Goal: Task Accomplishment & Management: Complete application form

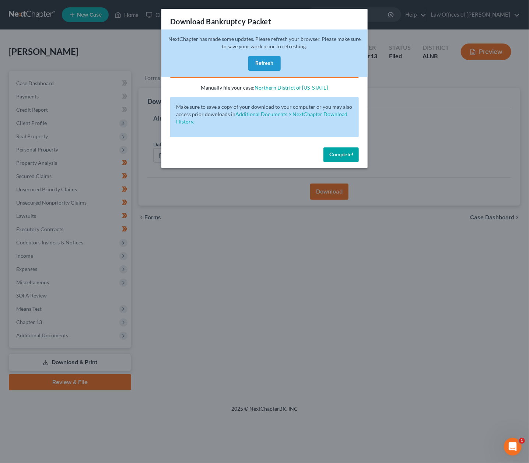
click at [272, 62] on button "Refresh" at bounding box center [264, 63] width 32 height 15
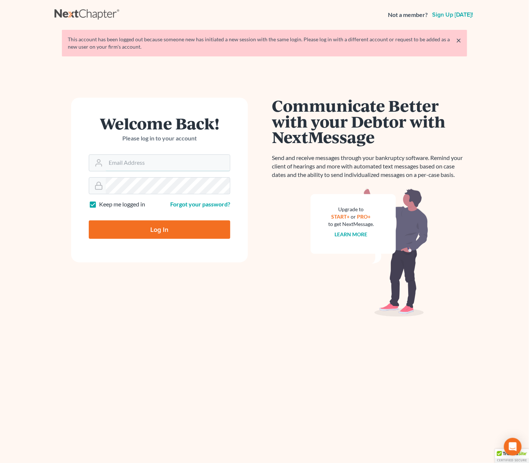
type input "[EMAIL_ADDRESS][DOMAIN_NAME]"
click at [159, 224] on input "Log In" at bounding box center [160, 229] width 142 height 18
type input "Thinking..."
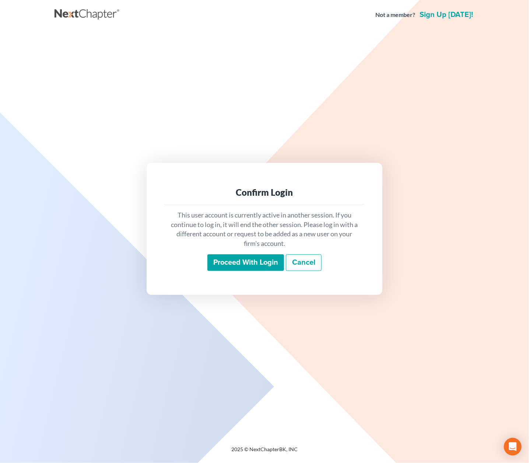
click at [254, 258] on input "Proceed with login" at bounding box center [246, 262] width 77 height 17
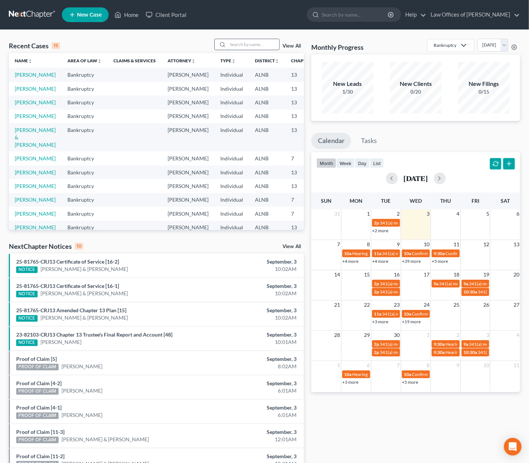
click at [258, 43] on input "search" at bounding box center [254, 44] width 52 height 11
type input "finch"
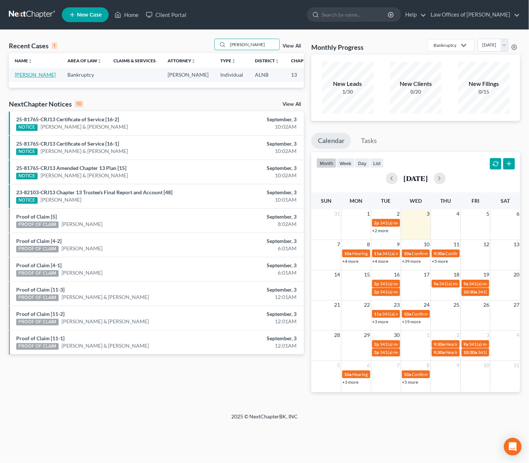
click at [21, 73] on link "[PERSON_NAME]" at bounding box center [35, 75] width 41 height 6
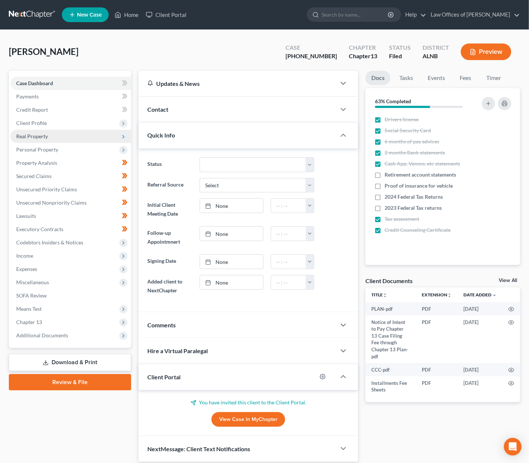
click at [42, 136] on span "Real Property" at bounding box center [32, 136] width 32 height 6
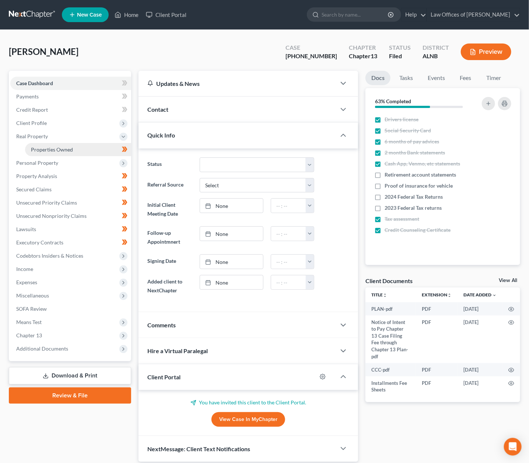
click at [61, 146] on span "Properties Owned" at bounding box center [52, 149] width 42 height 6
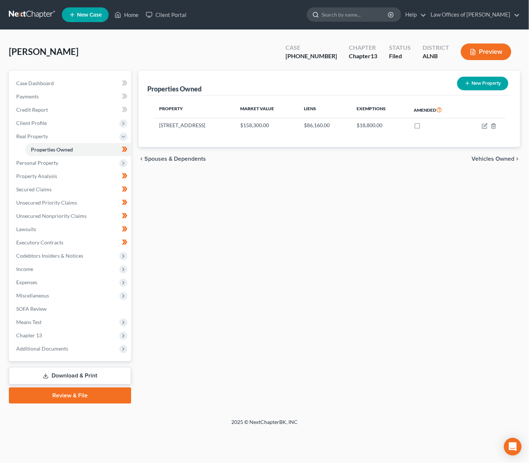
click at [363, 16] on input "search" at bounding box center [355, 15] width 67 height 14
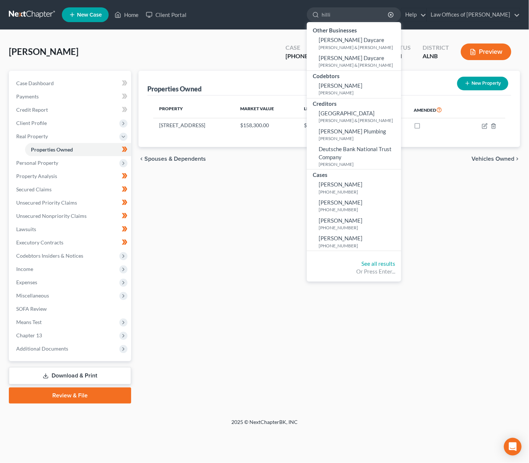
type input "hillis"
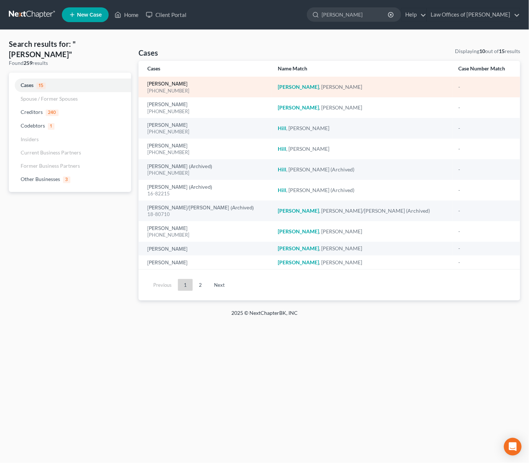
click at [165, 83] on link "[PERSON_NAME]" at bounding box center [167, 83] width 40 height 5
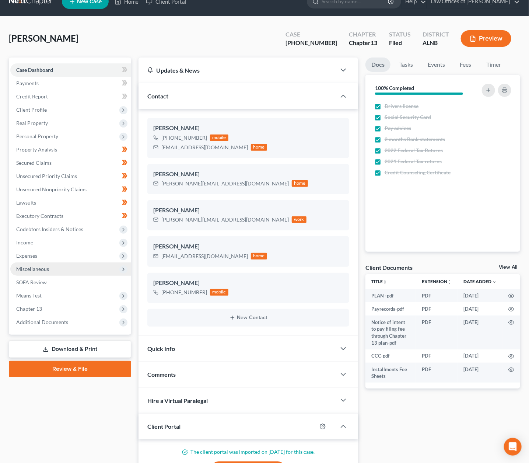
scroll to position [14, 0]
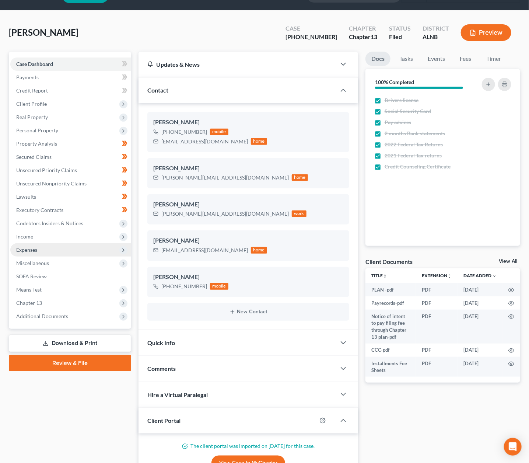
click at [36, 243] on span "Expenses" at bounding box center [70, 249] width 121 height 13
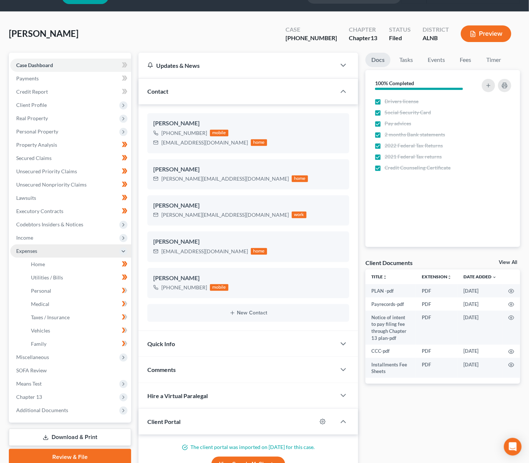
scroll to position [23, 0]
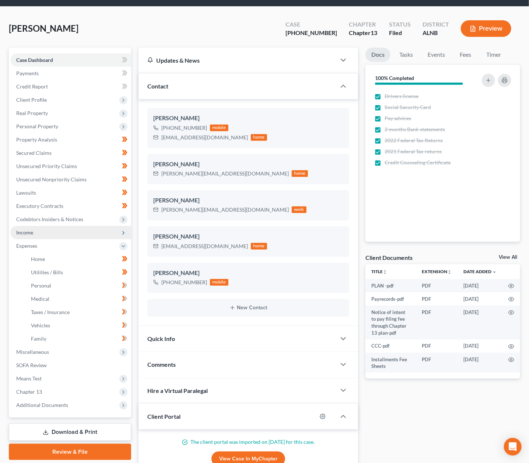
click at [41, 226] on span "Income" at bounding box center [70, 232] width 121 height 13
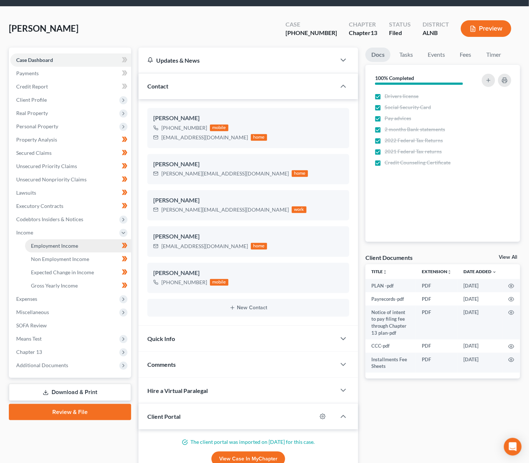
click at [45, 243] on span "Employment Income" at bounding box center [54, 246] width 47 height 6
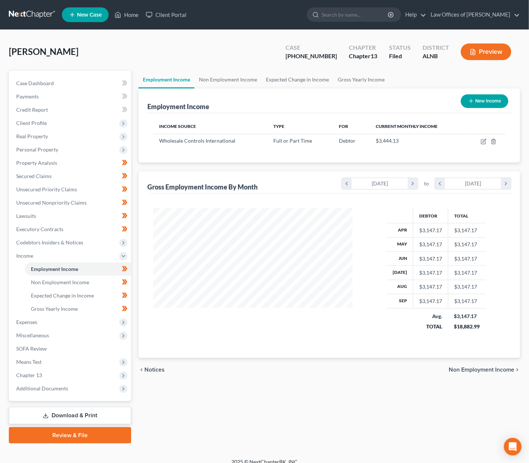
scroll to position [129, 214]
click at [486, 140] on icon "button" at bounding box center [484, 142] width 6 height 6
select select "0"
select select "3"
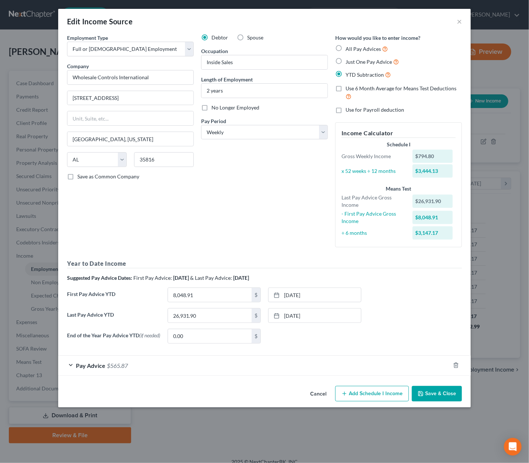
click at [443, 287] on div "First Pay Advice YTD 8,048.91 $ 4/7/2023 close Date 4/7/2023 Time 12:00 AM chev…" at bounding box center [264, 297] width 402 height 21
click at [436, 387] on button "Save & Close" at bounding box center [437, 393] width 50 height 15
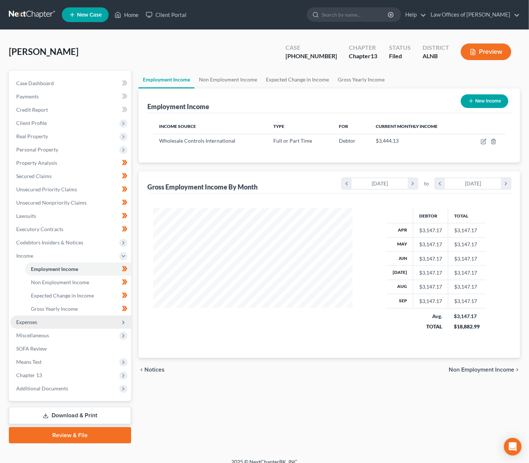
click at [62, 316] on span "Expenses" at bounding box center [70, 322] width 121 height 13
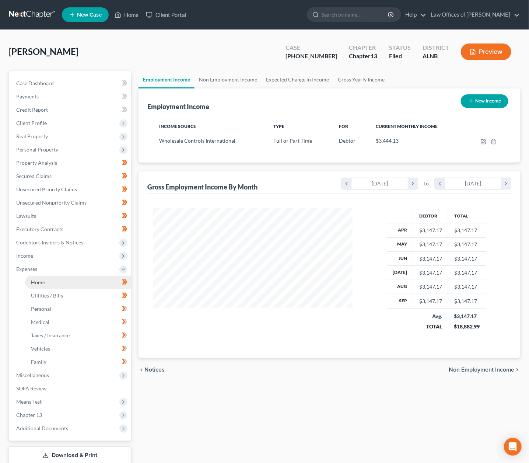
click at [71, 276] on link "Home" at bounding box center [78, 282] width 106 height 13
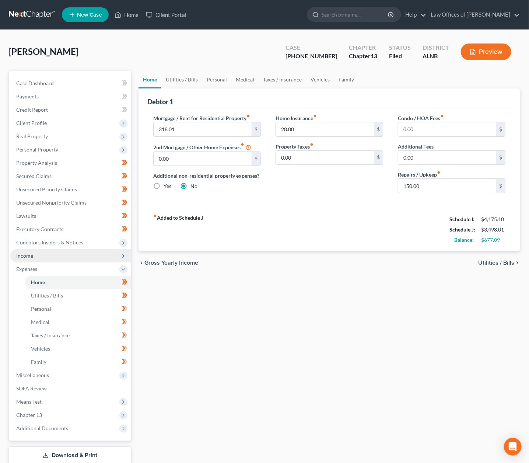
click at [55, 250] on span "Income" at bounding box center [70, 255] width 121 height 13
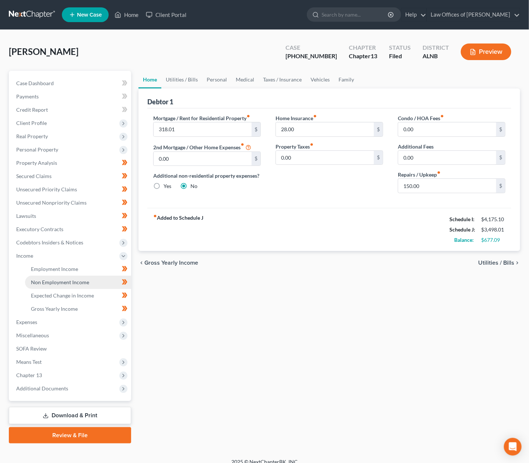
click at [44, 276] on link "Non Employment Income" at bounding box center [78, 282] width 106 height 13
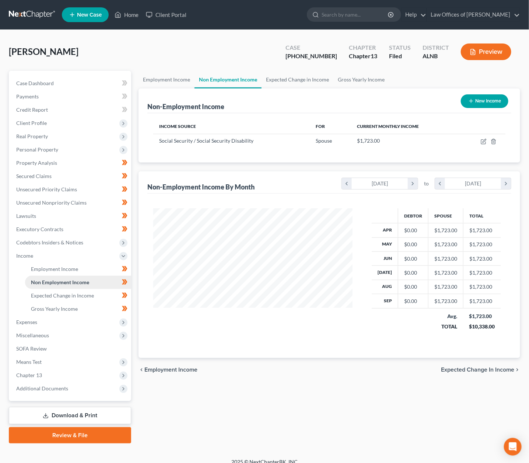
scroll to position [129, 214]
click at [40, 317] on span "Expenses" at bounding box center [70, 322] width 121 height 13
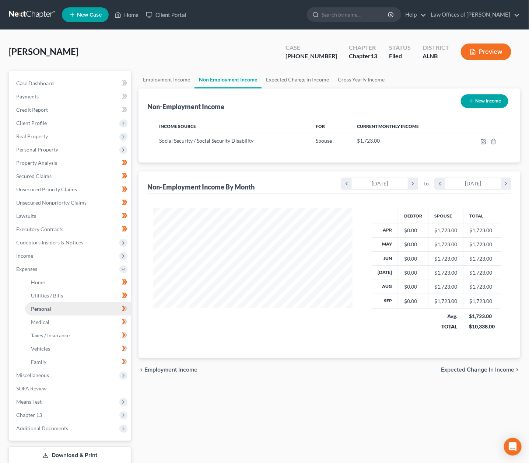
click at [47, 306] on span "Personal" at bounding box center [41, 309] width 20 height 6
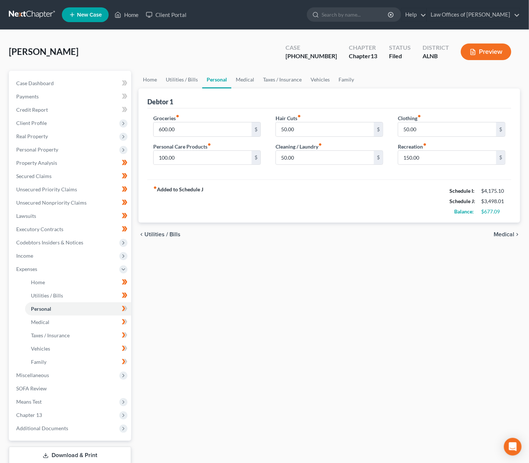
click at [207, 80] on link "Personal" at bounding box center [216, 80] width 29 height 18
click at [265, 77] on link "Taxes / Insurance" at bounding box center [283, 80] width 48 height 18
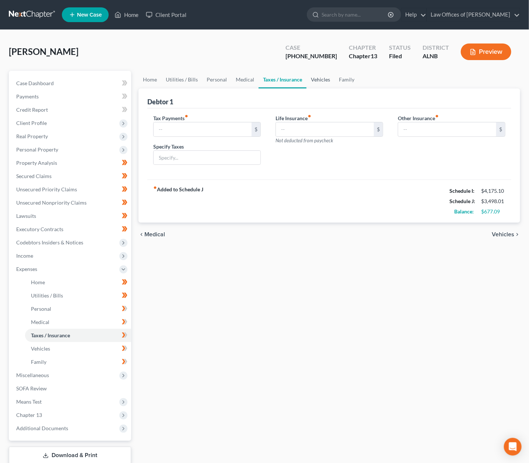
click at [326, 80] on link "Vehicles" at bounding box center [321, 80] width 28 height 18
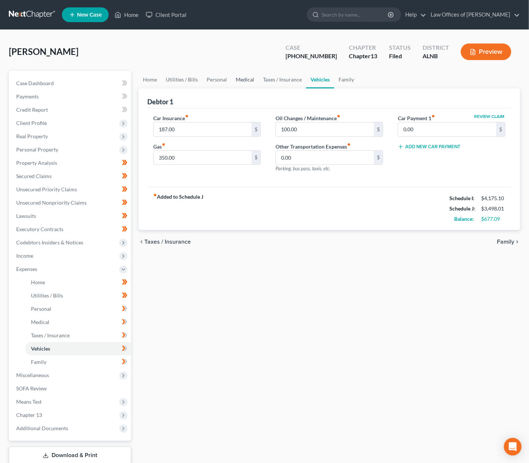
click at [239, 81] on link "Medical" at bounding box center [244, 80] width 27 height 18
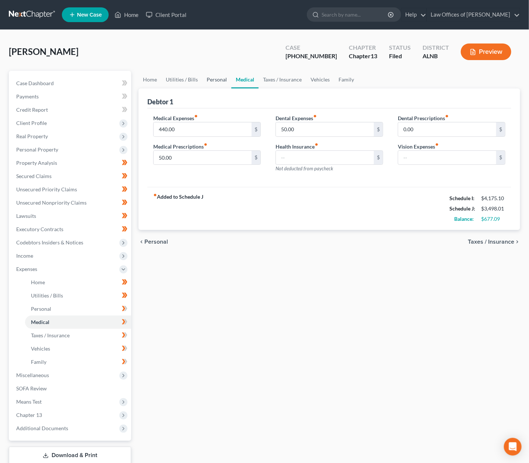
click at [209, 76] on link "Personal" at bounding box center [216, 80] width 29 height 18
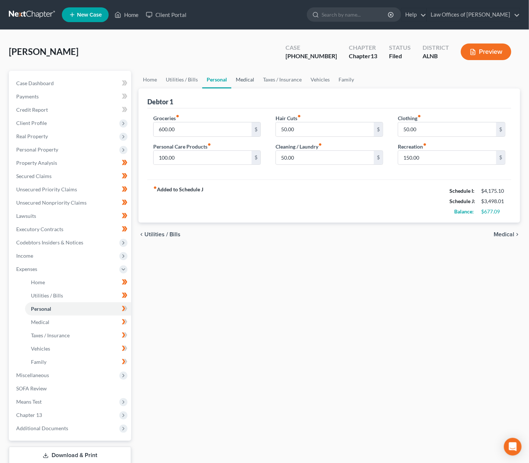
click at [235, 80] on link "Medical" at bounding box center [244, 80] width 27 height 18
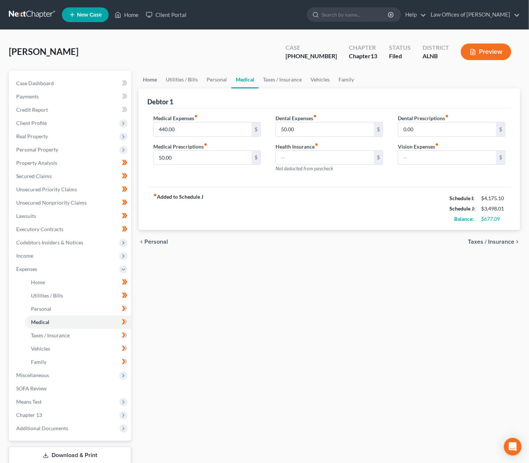
click at [153, 81] on link "Home" at bounding box center [150, 80] width 23 height 18
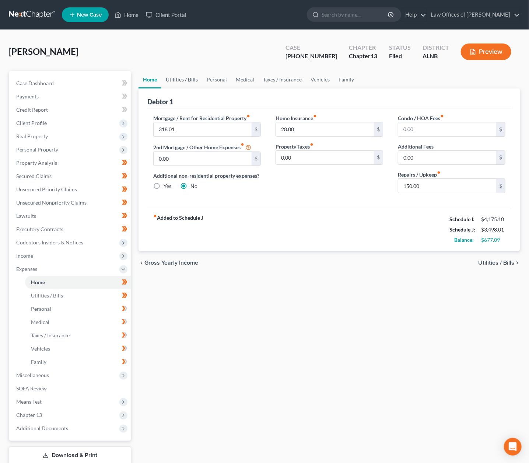
click at [185, 77] on link "Utilities / Bills" at bounding box center [181, 80] width 41 height 18
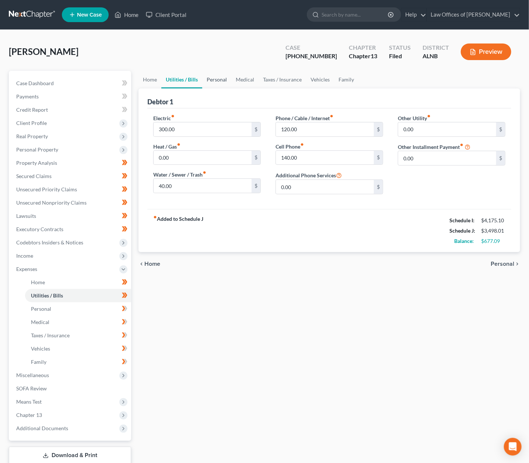
click at [215, 80] on link "Personal" at bounding box center [216, 80] width 29 height 18
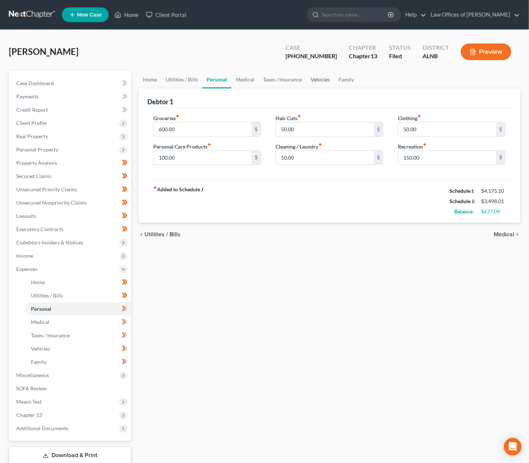
click at [321, 78] on link "Vehicles" at bounding box center [320, 80] width 28 height 18
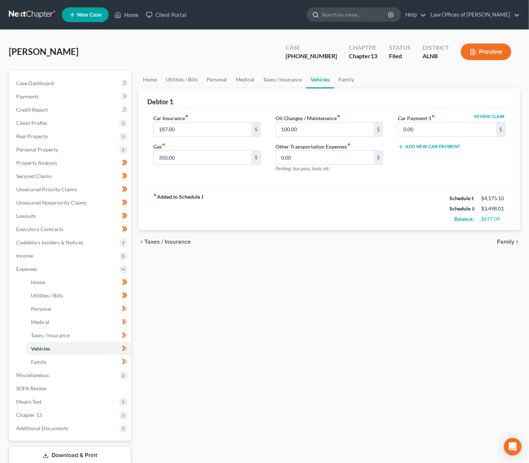
click at [358, 14] on input "search" at bounding box center [355, 15] width 67 height 14
type input "mann"
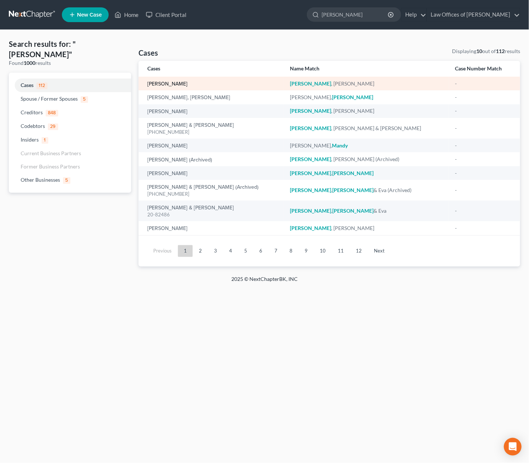
click at [154, 81] on link "[PERSON_NAME]" at bounding box center [167, 83] width 40 height 5
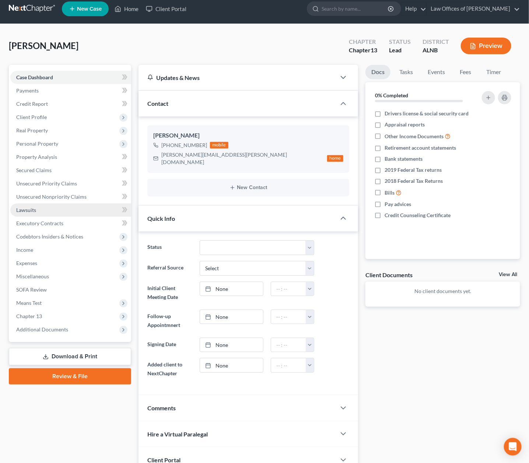
scroll to position [7, 0]
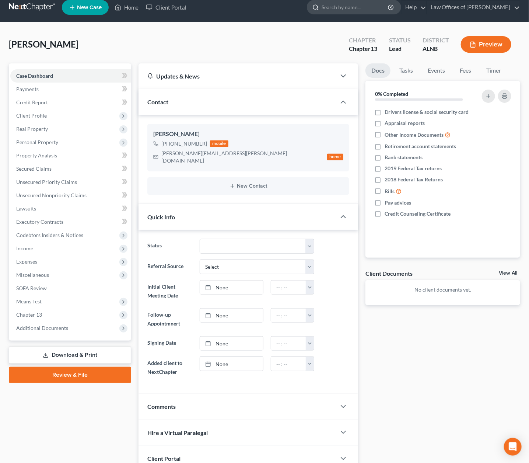
click at [345, 8] on input "search" at bounding box center [355, 7] width 67 height 14
type input "mann"
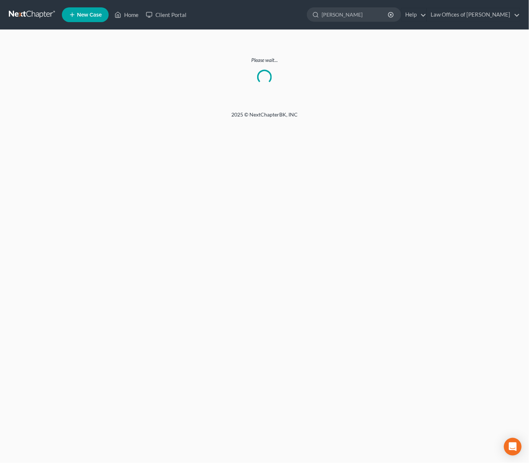
click at [40, 15] on link at bounding box center [32, 14] width 47 height 13
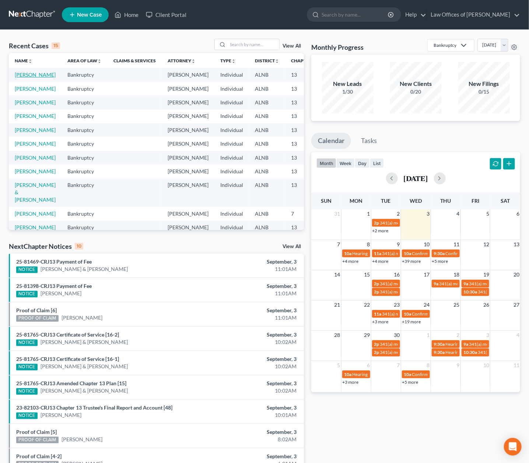
click at [23, 78] on link "[PERSON_NAME]" at bounding box center [35, 75] width 41 height 6
click at [23, 92] on link "[PERSON_NAME]" at bounding box center [35, 89] width 41 height 6
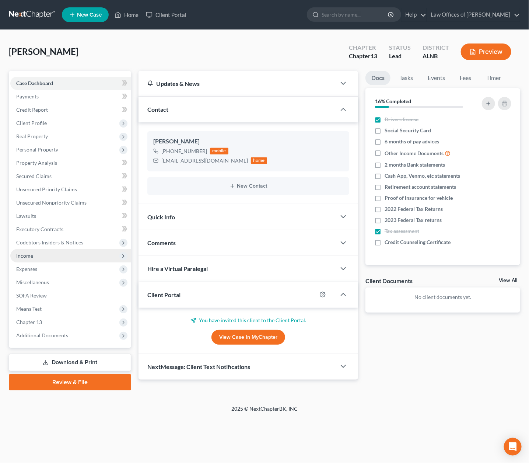
click at [21, 249] on span "Income" at bounding box center [70, 255] width 121 height 13
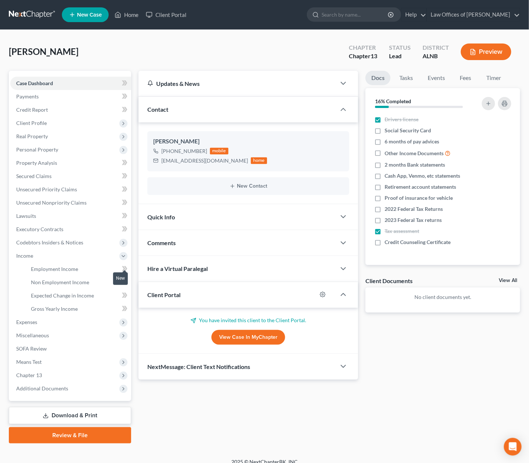
click at [121, 264] on span at bounding box center [124, 269] width 13 height 11
click at [104, 276] on link "Non Employment Income" at bounding box center [78, 282] width 106 height 13
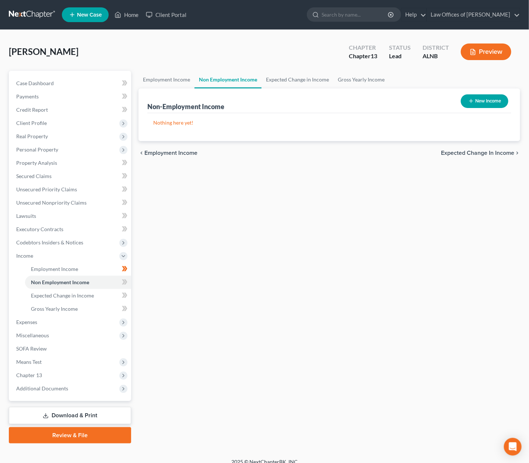
click at [483, 100] on button "New Income" at bounding box center [485, 101] width 48 height 14
select select "0"
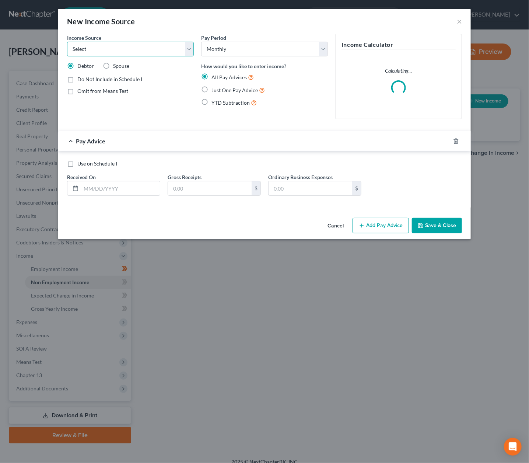
select select "4"
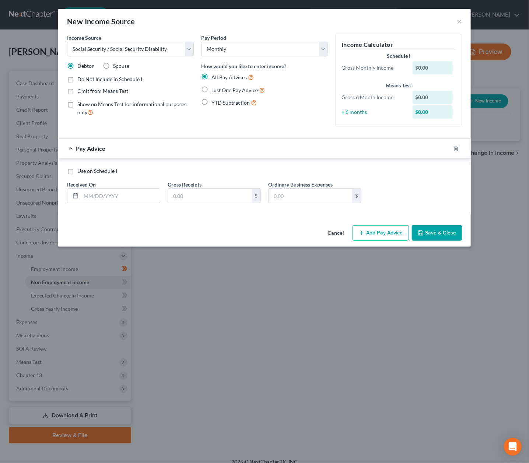
click at [215, 87] on span "Just One Pay Advice" at bounding box center [235, 90] width 46 height 6
click at [215, 86] on input "Just One Pay Advice" at bounding box center [217, 88] width 5 height 5
radio input "true"
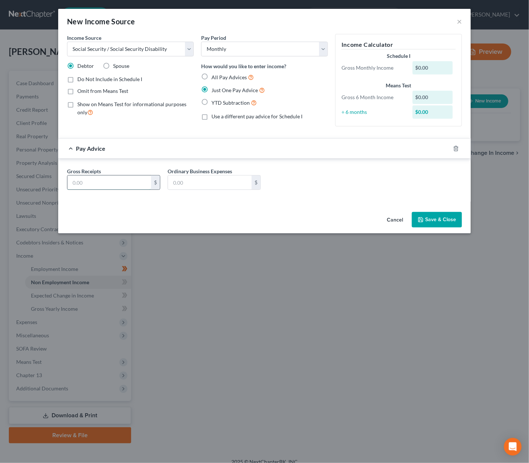
click at [111, 175] on input "text" at bounding box center [109, 182] width 84 height 14
type input "3,826"
click at [434, 217] on button "Save & Close" at bounding box center [437, 219] width 50 height 15
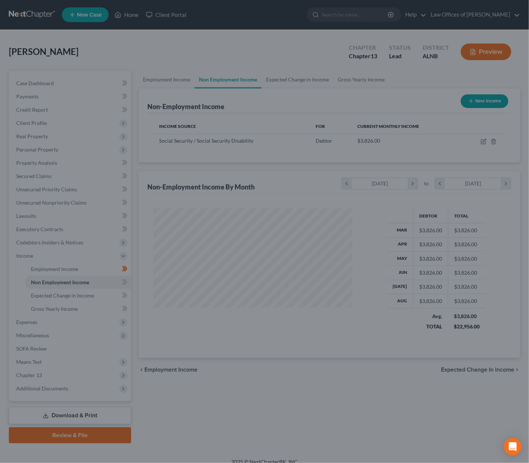
scroll to position [129, 214]
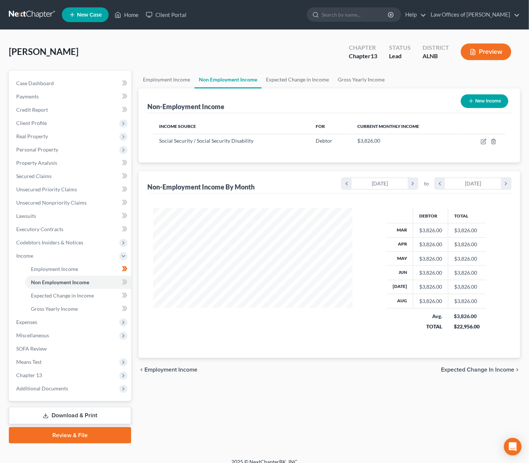
click at [485, 95] on button "New Income" at bounding box center [485, 101] width 48 height 14
select select "0"
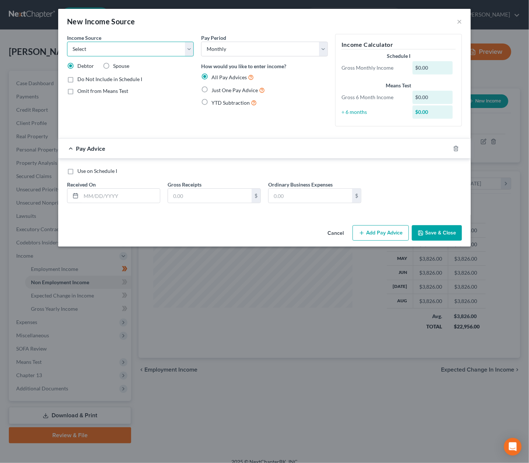
select select "9"
click at [228, 86] on label "Just One Pay Advice" at bounding box center [238, 90] width 53 height 8
click at [219, 86] on input "Just One Pay Advice" at bounding box center [217, 88] width 5 height 5
radio input "true"
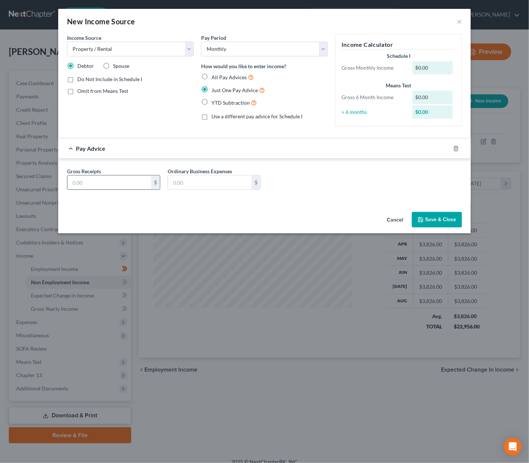
click at [78, 180] on input "text" at bounding box center [109, 182] width 84 height 14
type input "1,690"
click at [435, 218] on button "Save & Close" at bounding box center [437, 219] width 50 height 15
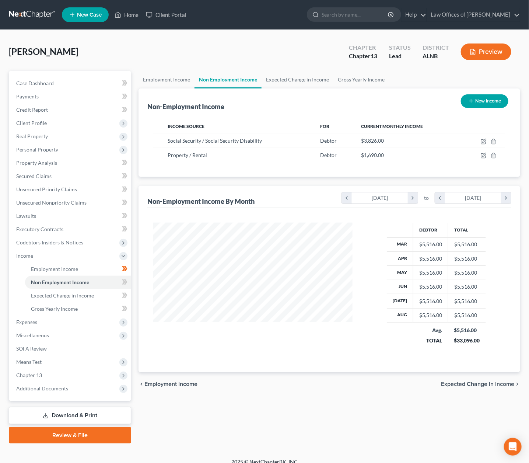
scroll to position [0, 0]
click at [33, 135] on span "Real Property" at bounding box center [32, 136] width 32 height 6
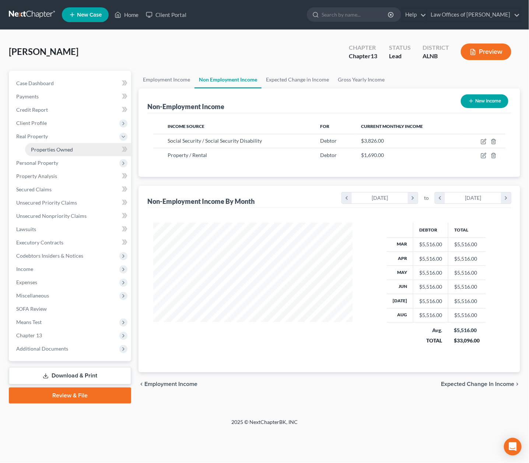
click at [70, 147] on span "Properties Owned" at bounding box center [52, 149] width 42 height 6
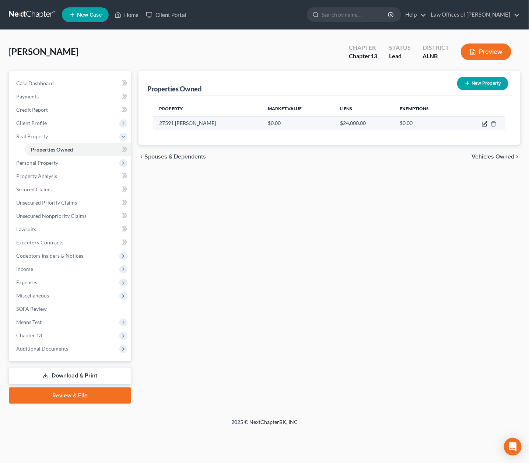
click at [484, 122] on icon "button" at bounding box center [485, 124] width 6 height 6
select select "0"
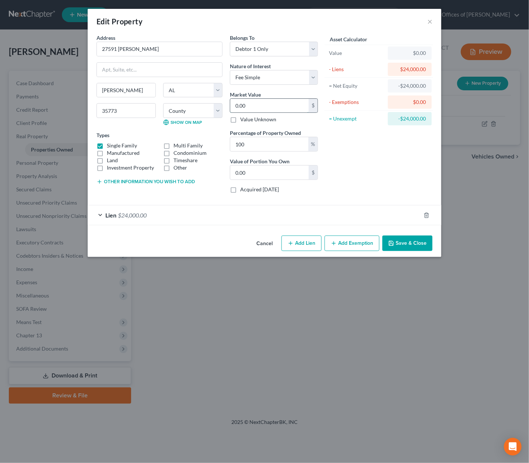
click at [246, 104] on input "0.00" at bounding box center [269, 106] width 79 height 14
type input "2"
type input "2.00"
type input "22"
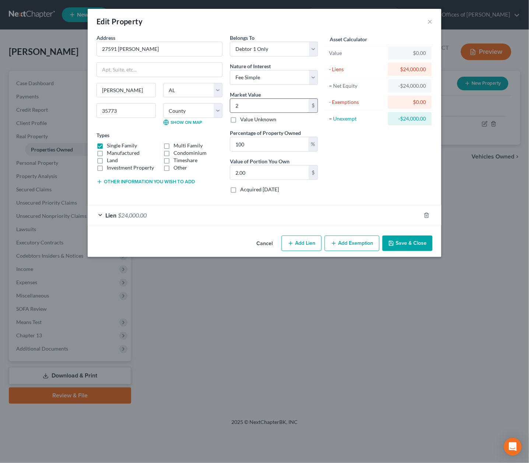
type input "22.00"
type input "221"
type input "221.00"
type input "2211"
type input "2,211.00"
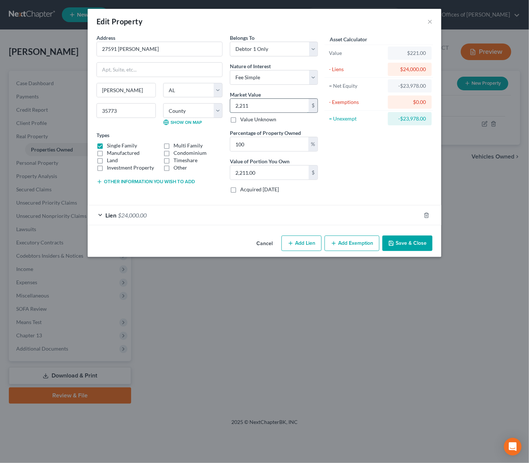
type input "2,2110"
type input "22,110.00"
type input "22,1100"
type input "221,100.00"
type input "221,100"
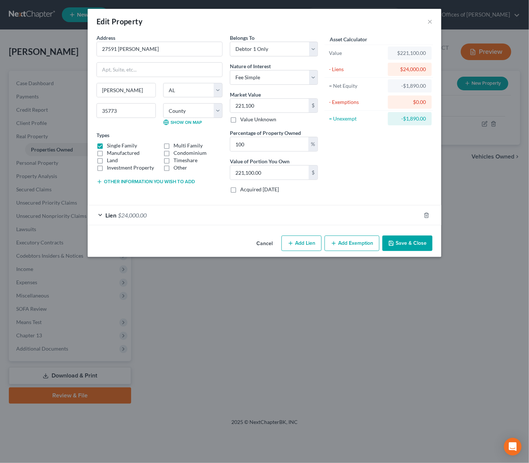
click at [404, 238] on button "Save & Close" at bounding box center [408, 243] width 50 height 15
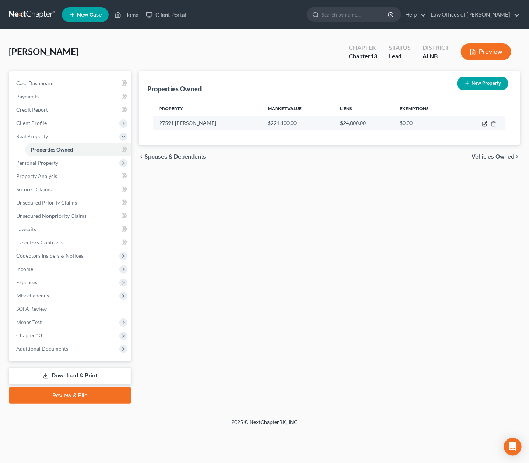
click at [485, 123] on icon "button" at bounding box center [485, 124] width 6 height 6
select select "0"
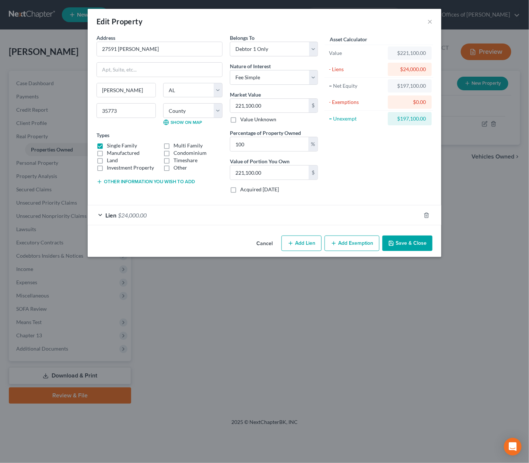
click at [223, 218] on div "Lien $24,000.00" at bounding box center [254, 215] width 333 height 20
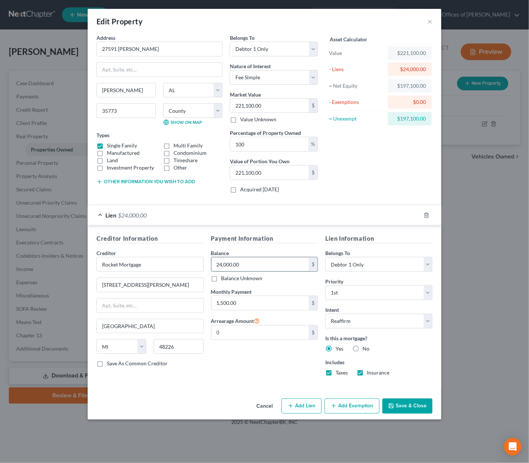
click at [236, 258] on input "24,000.00" at bounding box center [261, 264] width 98 height 14
type input "241,987"
click at [412, 401] on button "Save & Close" at bounding box center [408, 405] width 50 height 15
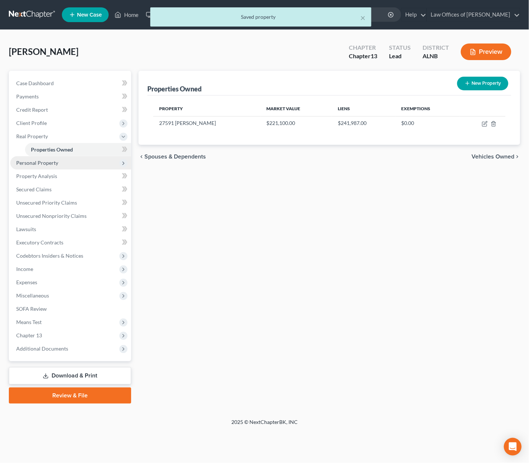
click at [32, 160] on span "Personal Property" at bounding box center [37, 163] width 42 height 6
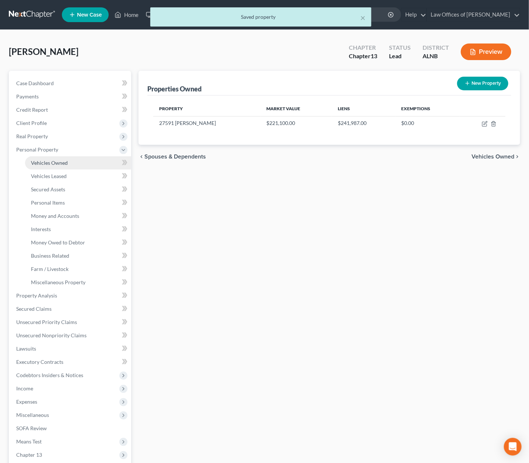
click at [36, 160] on span "Vehicles Owned" at bounding box center [49, 163] width 37 height 6
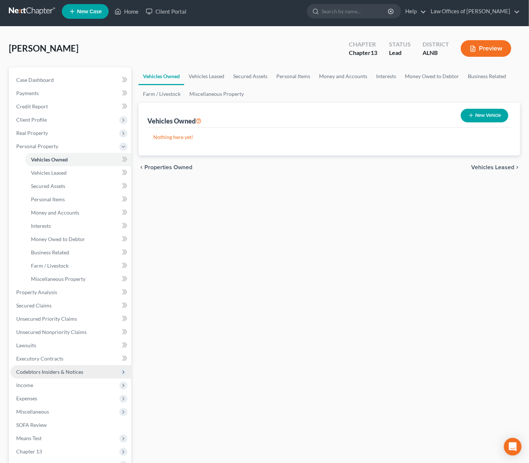
scroll to position [4, 0]
